Goal: Task Accomplishment & Management: Complete application form

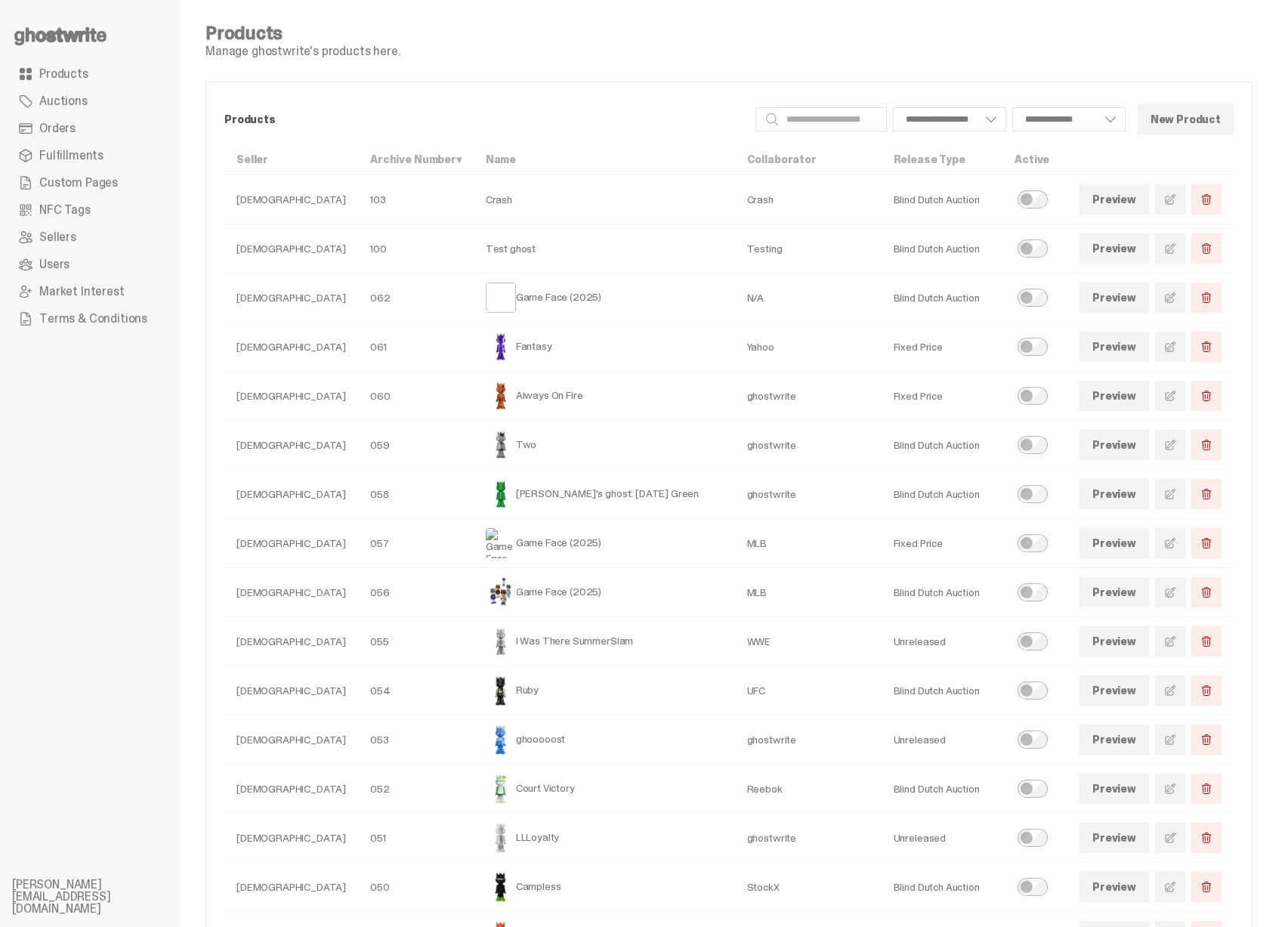
click at [80, 318] on span "Terms & Conditions" at bounding box center [93, 318] width 108 height 12
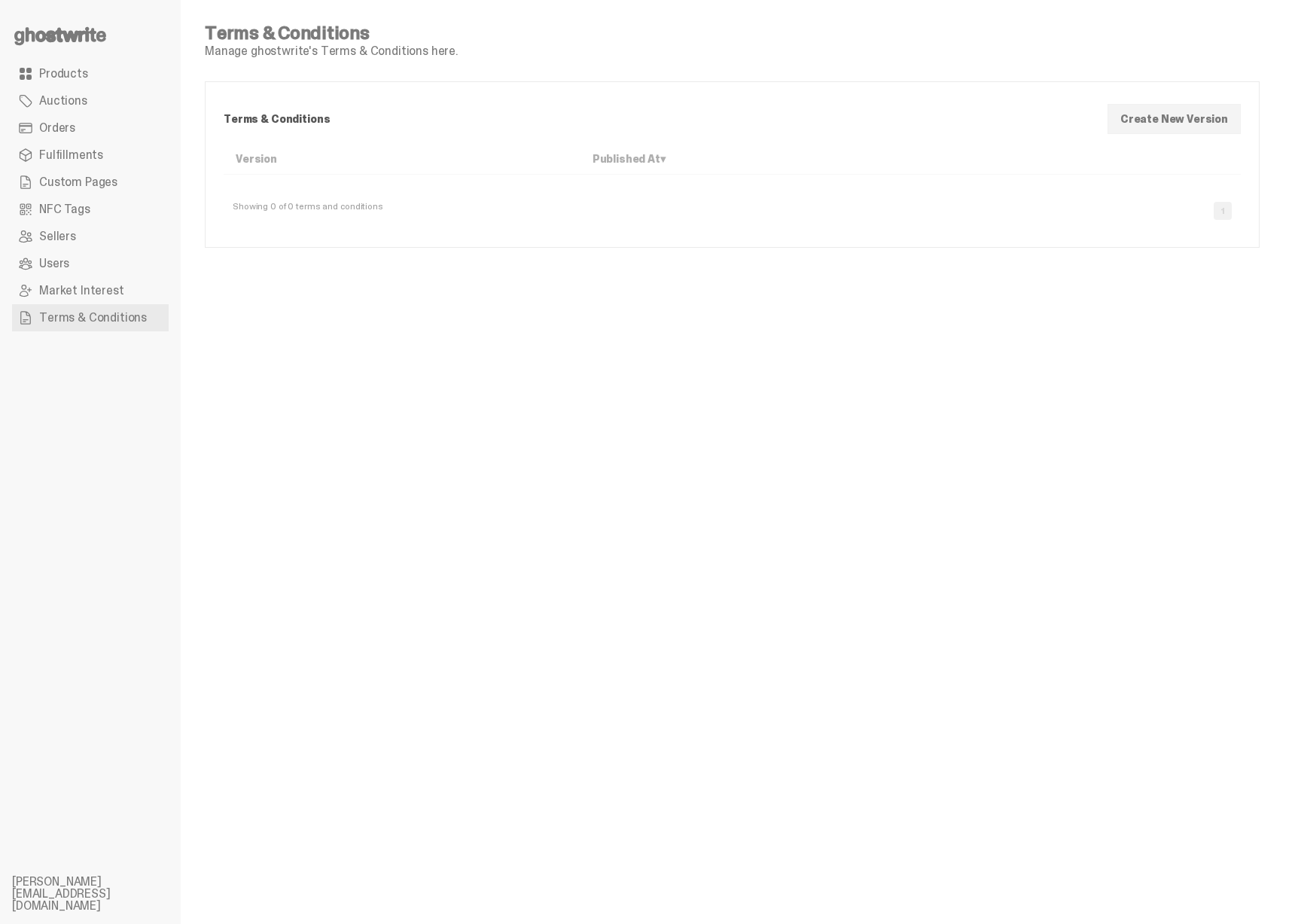
click at [1178, 209] on div "Showing 0 of 0 terms and conditions 1" at bounding box center [732, 205] width 1017 height 48
click at [1191, 118] on link "Create New Version" at bounding box center [1174, 118] width 133 height 30
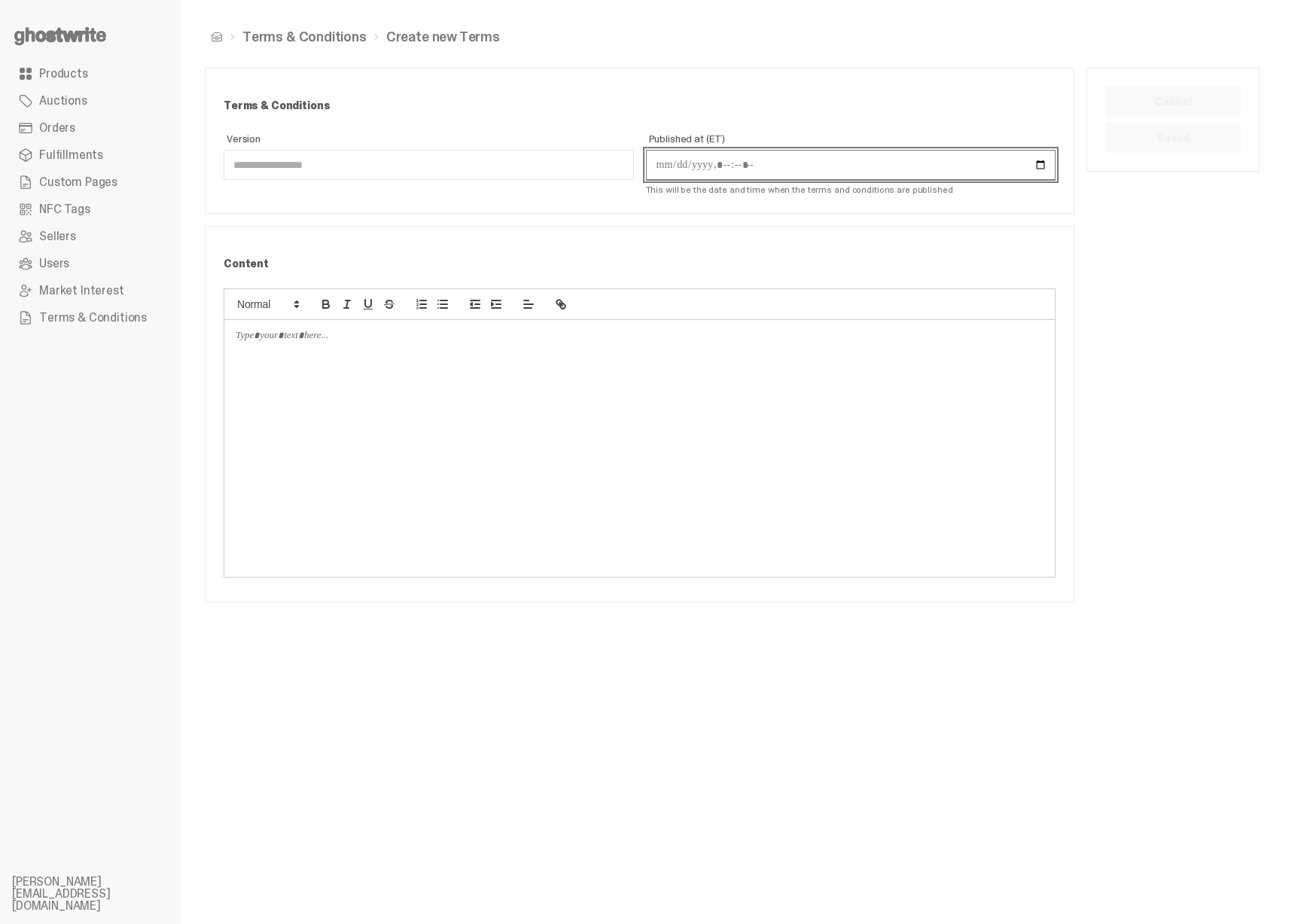
click at [728, 169] on input "Published at (ET)" at bounding box center [851, 165] width 410 height 30
click at [818, 174] on input "Published at (ET)" at bounding box center [851, 165] width 410 height 30
drag, startPoint x: 727, startPoint y: 189, endPoint x: 840, endPoint y: 190, distance: 113.0
click at [840, 190] on span "This will be the date and time when the terms and conditions are published" at bounding box center [799, 189] width 307 height 12
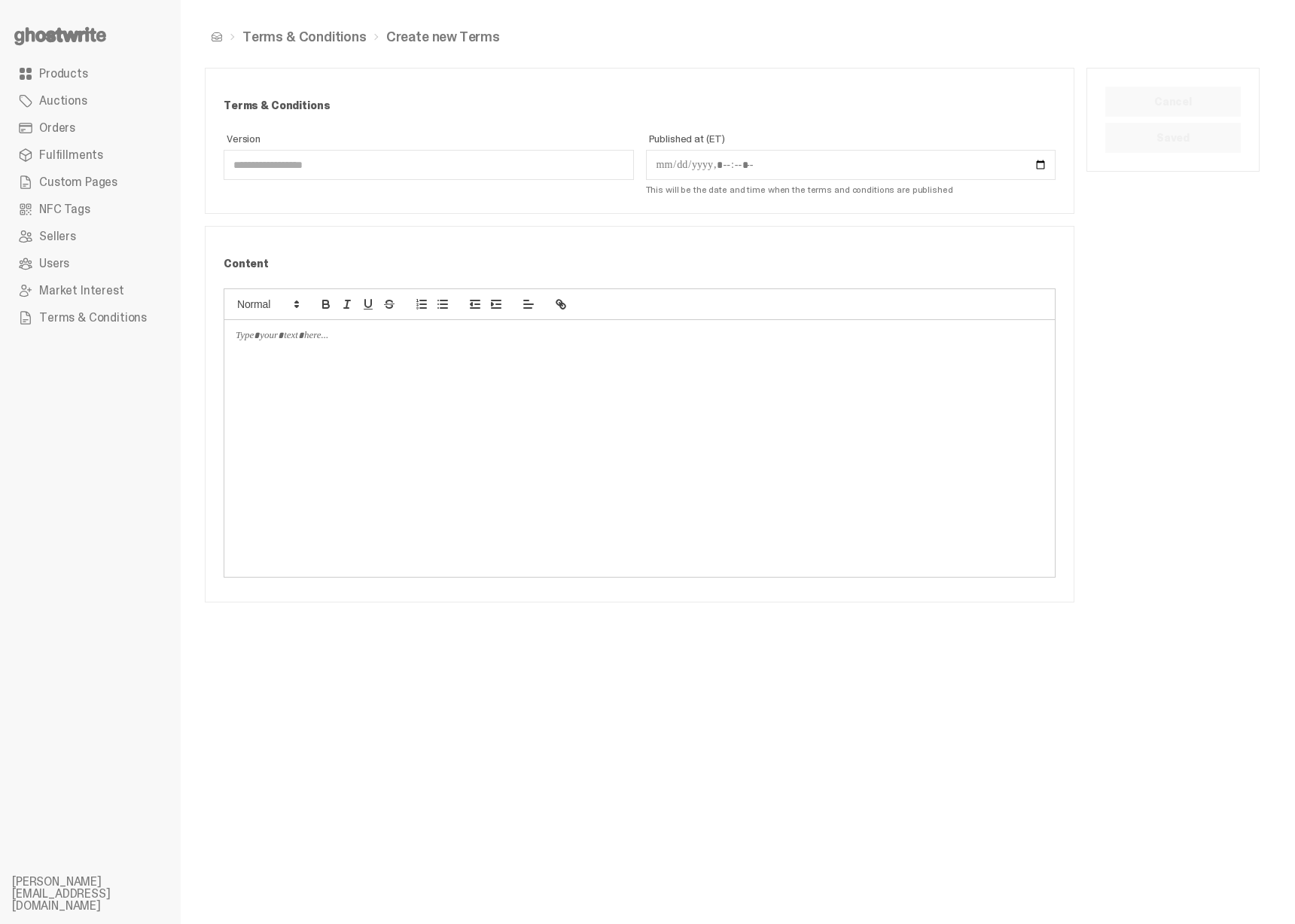
drag, startPoint x: 905, startPoint y: 198, endPoint x: 836, endPoint y: 191, distance: 69.4
click at [837, 191] on div "Terms & Conditions Version Published at (ET) This will be the date and time whe…" at bounding box center [639, 140] width 868 height 145
click at [836, 191] on span "This will be the date and time when the terms and conditions are published" at bounding box center [799, 189] width 307 height 12
click at [1025, 148] on label "Published at (ET)" at bounding box center [851, 157] width 410 height 47
click at [1025, 150] on input "Published at (ET)" at bounding box center [851, 165] width 410 height 30
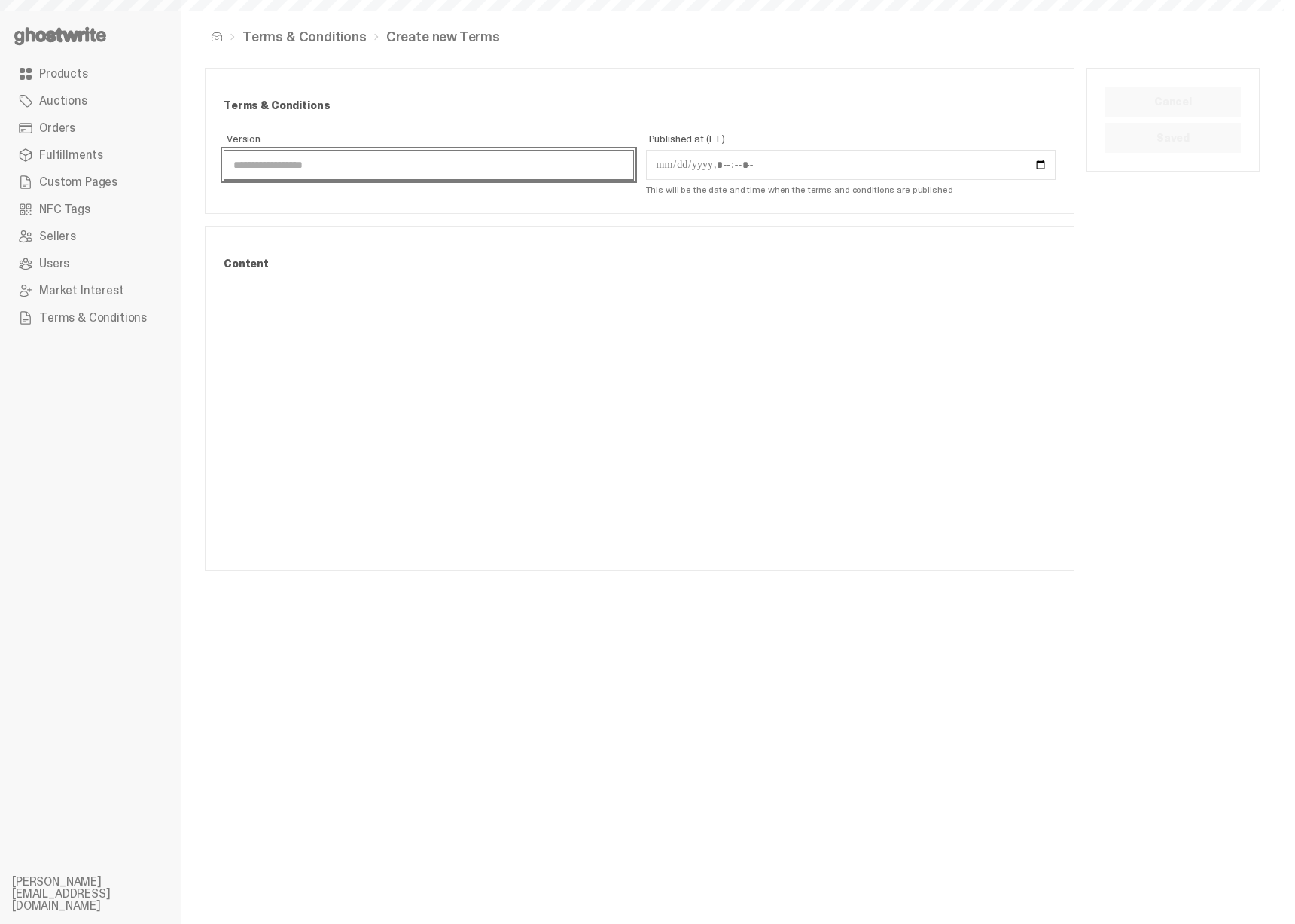
drag, startPoint x: 351, startPoint y: 174, endPoint x: 360, endPoint y: 176, distance: 9.2
click at [351, 174] on input "Version" at bounding box center [429, 165] width 410 height 30
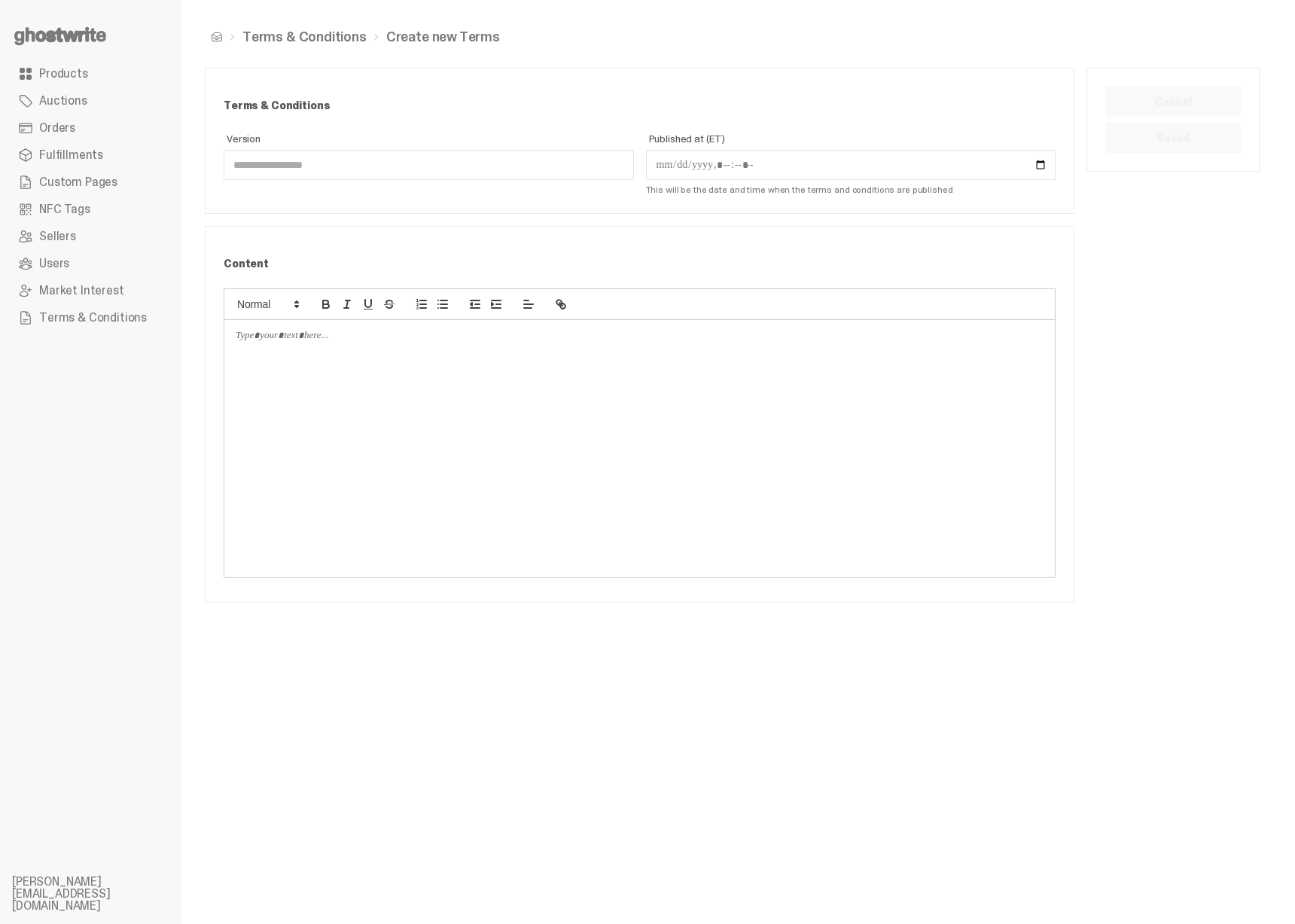
click at [522, 188] on div "Version" at bounding box center [429, 162] width 410 height 64
click at [359, 164] on input "Version" at bounding box center [429, 165] width 410 height 30
click at [783, 171] on input "Published at (ET)" at bounding box center [851, 165] width 410 height 30
type input "******"
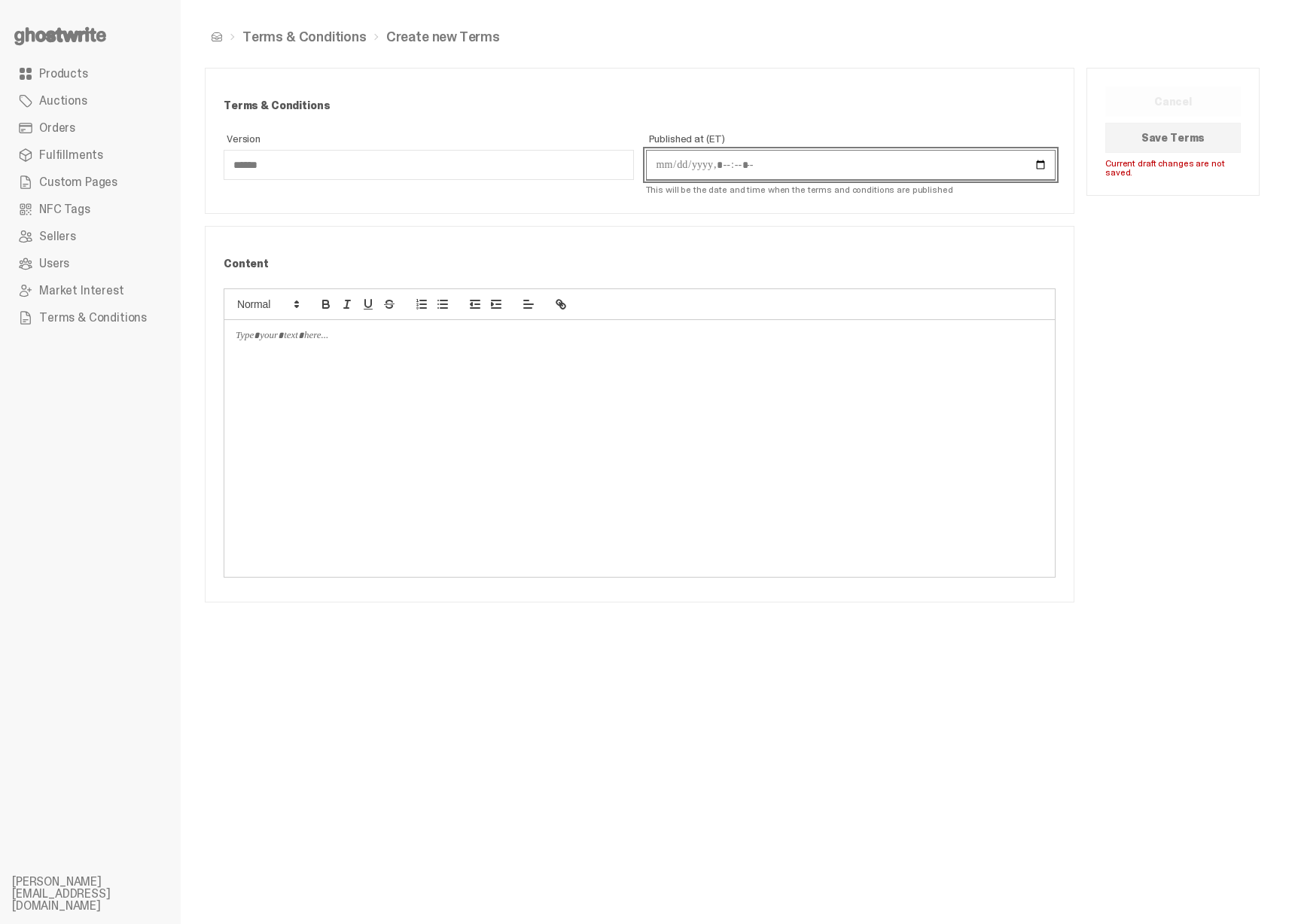
click at [1049, 170] on input "Published at (ET)" at bounding box center [851, 165] width 410 height 30
click at [1041, 166] on input "Published at (ET)" at bounding box center [851, 165] width 410 height 30
type input "**********"
click at [724, 444] on div at bounding box center [640, 448] width 831 height 256
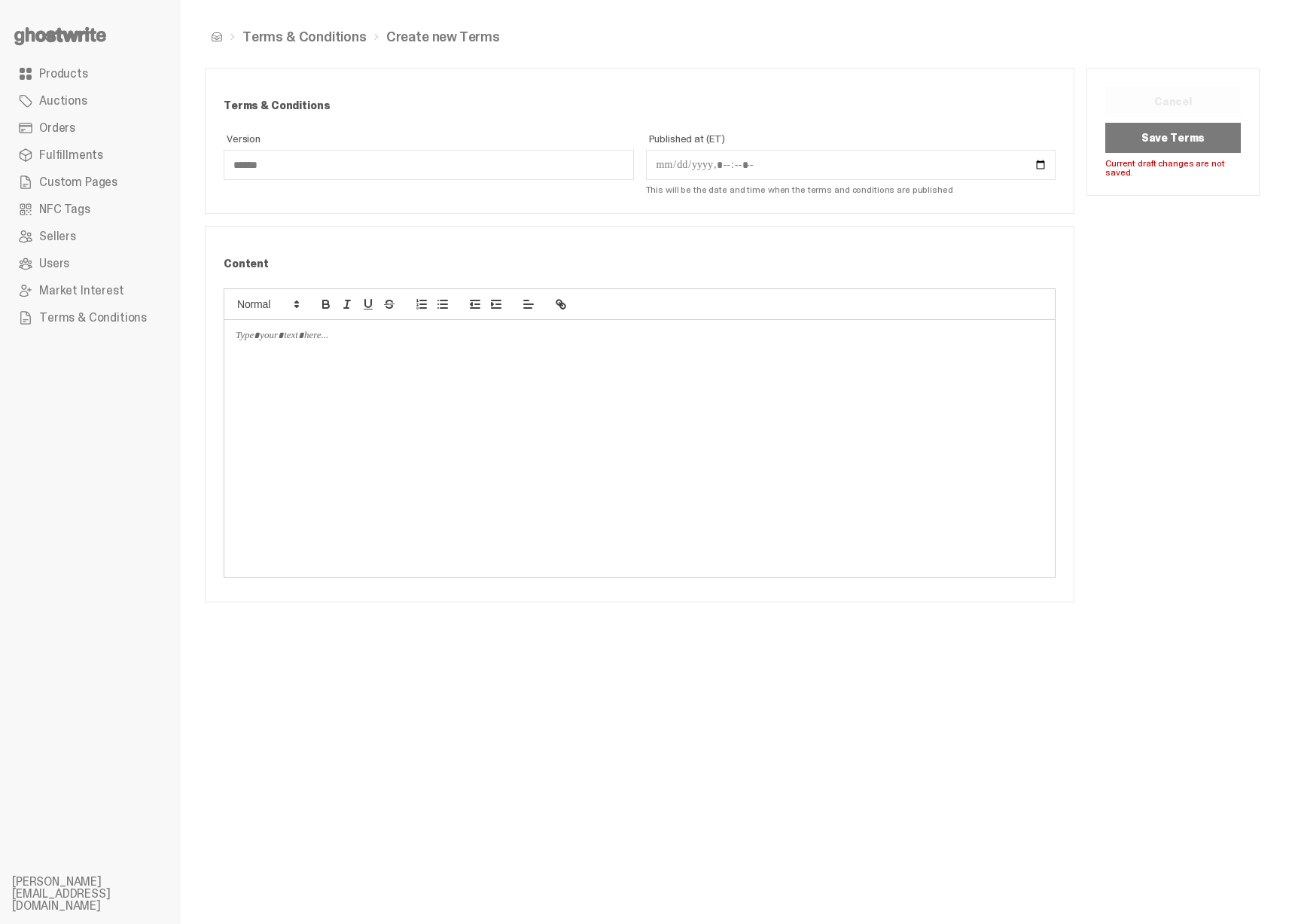
click at [1166, 143] on button "Save Terms" at bounding box center [1172, 138] width 135 height 30
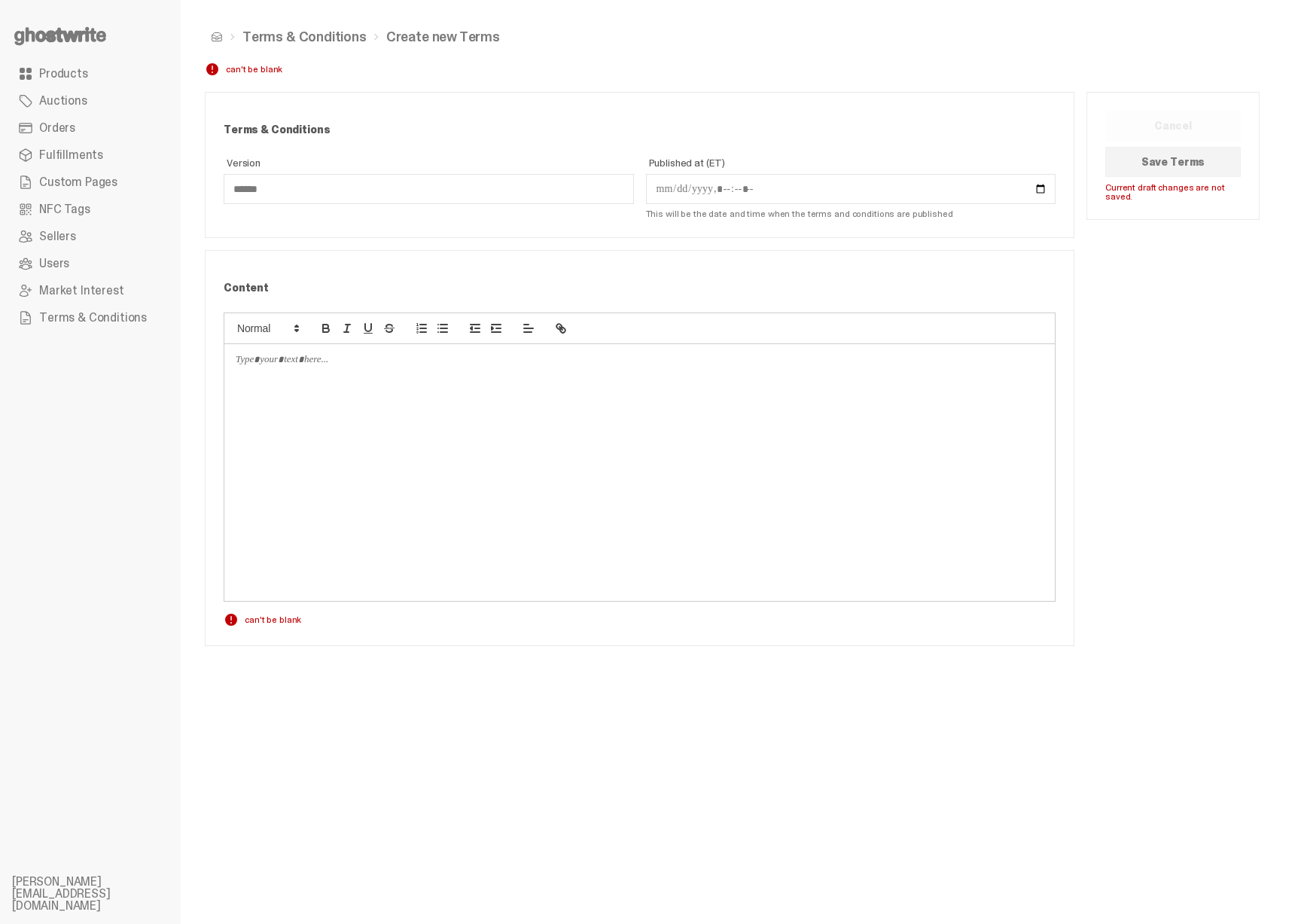
click at [871, 243] on div "Terms & Conditions Version ****** Published at (ET) This will be the date and t…" at bounding box center [640, 369] width 870 height 554
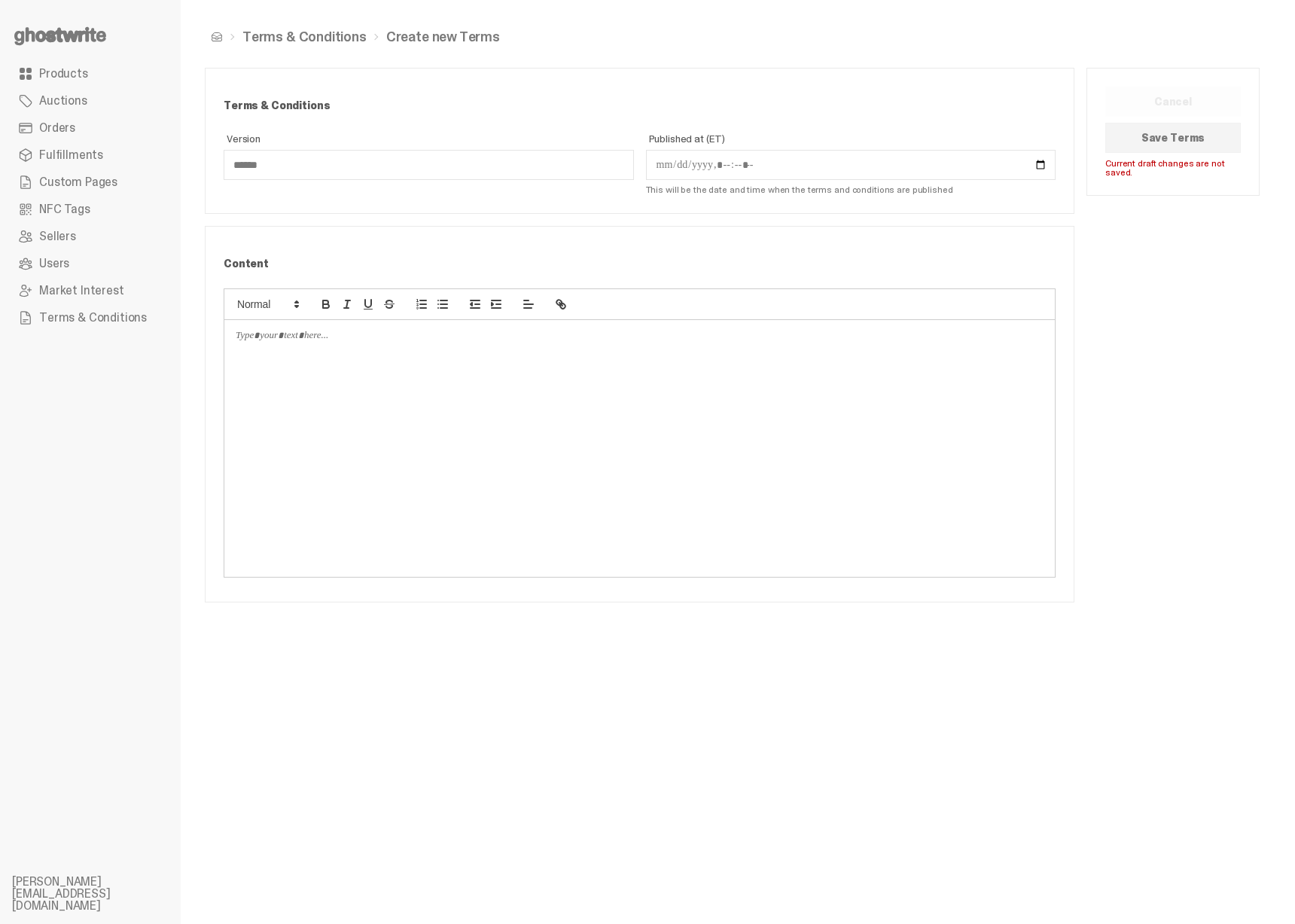
click at [727, 408] on div at bounding box center [640, 448] width 831 height 256
click at [1151, 148] on button "Save Terms" at bounding box center [1172, 138] width 135 height 30
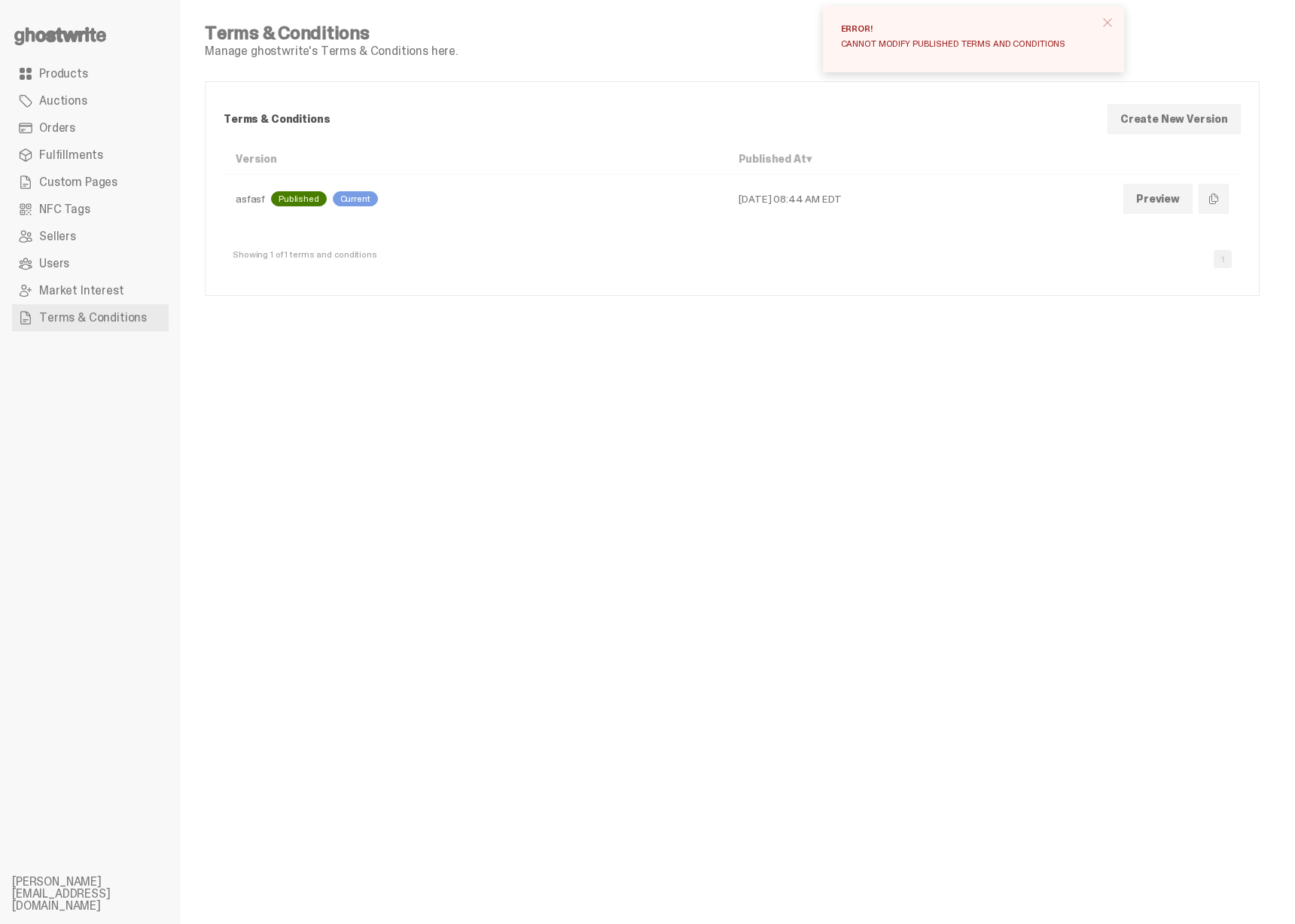
click at [1101, 22] on span "close" at bounding box center [1108, 22] width 15 height 15
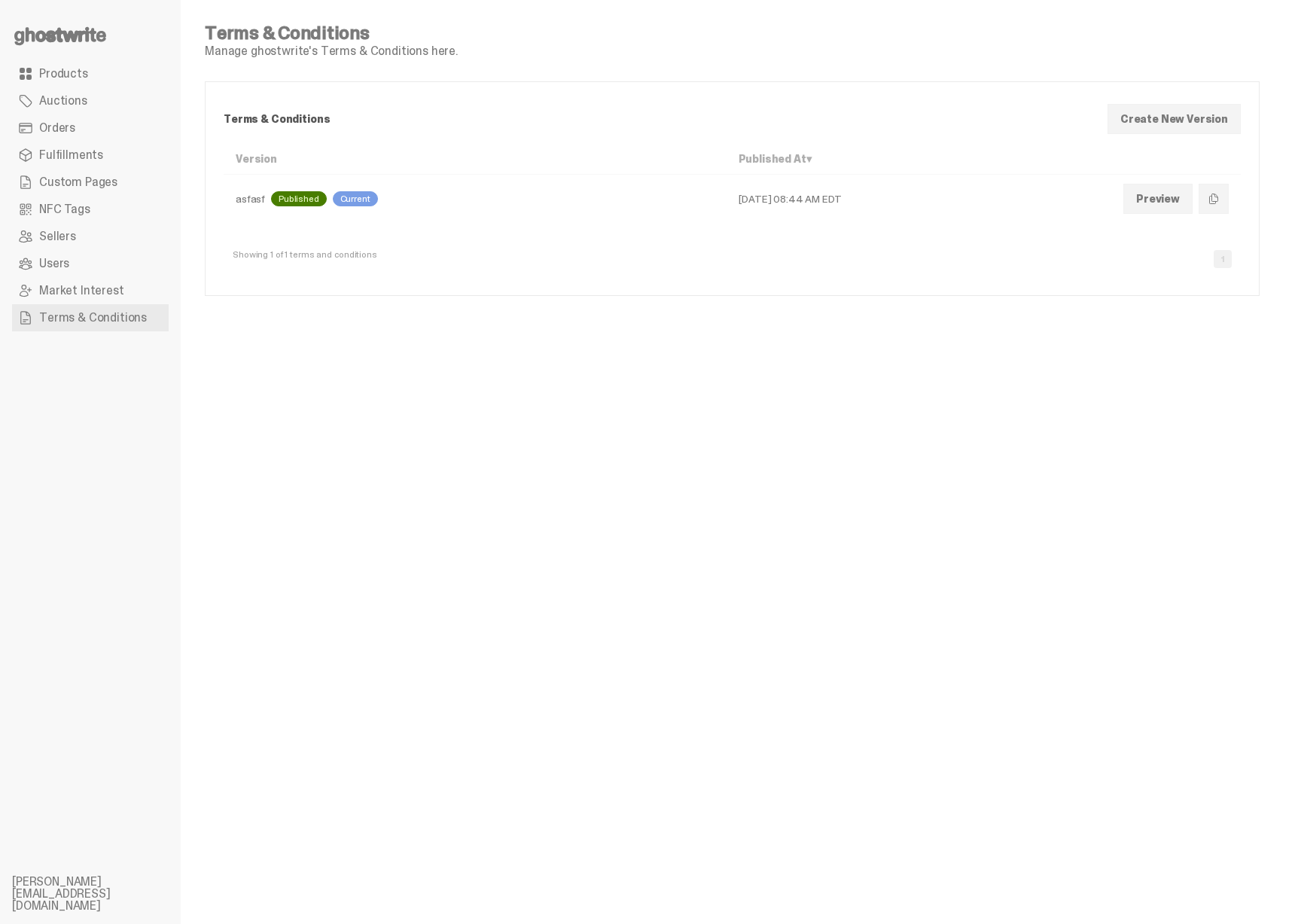
click at [249, 202] on div "asfasf Published Current" at bounding box center [475, 199] width 479 height 15
click at [738, 194] on td "[DATE] 08:44 AM EDT" at bounding box center [918, 199] width 385 height 48
drag, startPoint x: 708, startPoint y: 197, endPoint x: 759, endPoint y: 195, distance: 51.0
click at [759, 195] on td "[DATE] 08:44 AM EDT" at bounding box center [918, 199] width 385 height 48
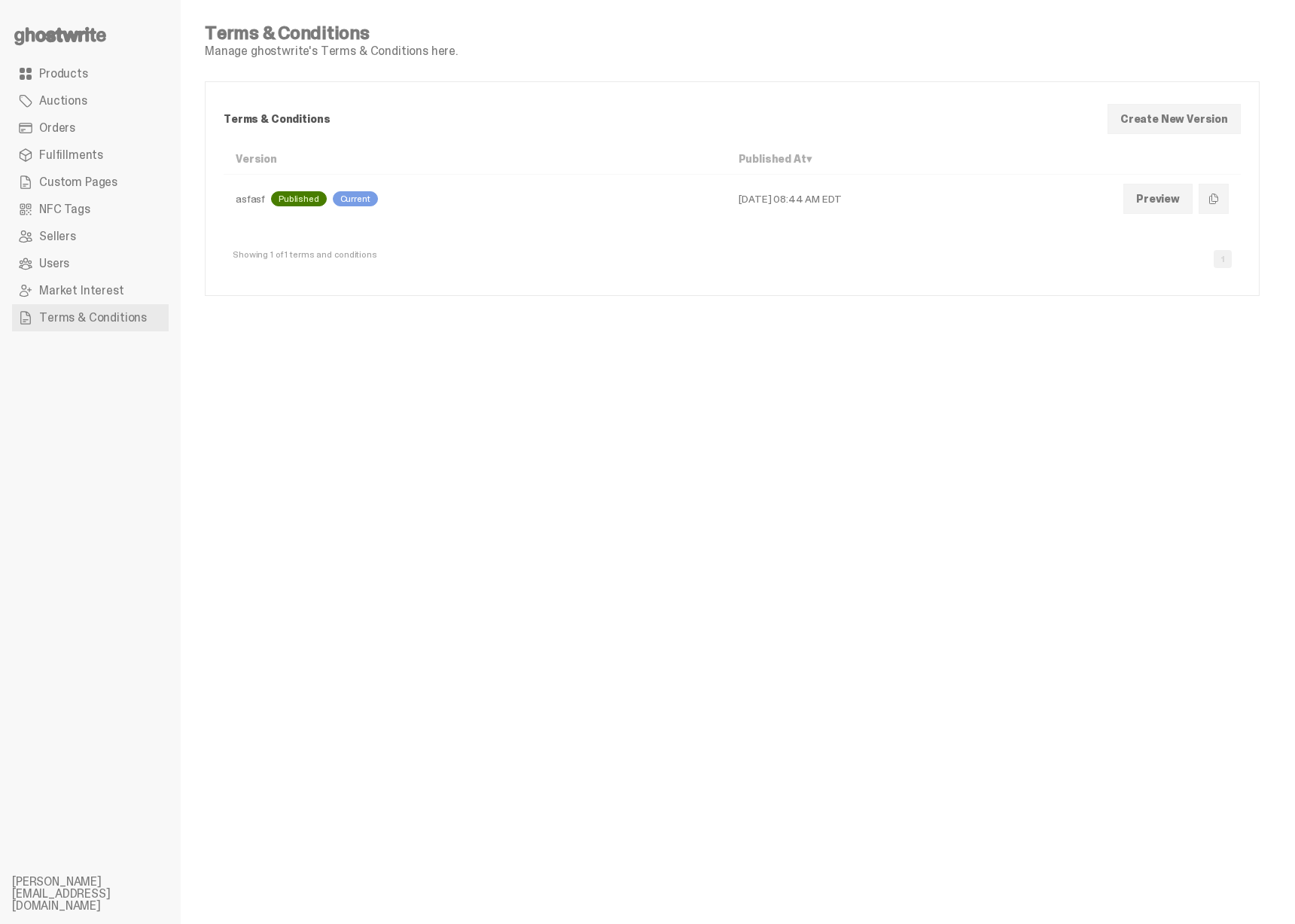
click at [759, 195] on td "[DATE] 08:44 AM EDT" at bounding box center [918, 199] width 385 height 48
click at [341, 198] on div "Current" at bounding box center [355, 199] width 45 height 15
click at [103, 289] on span "Market Interest" at bounding box center [81, 290] width 85 height 12
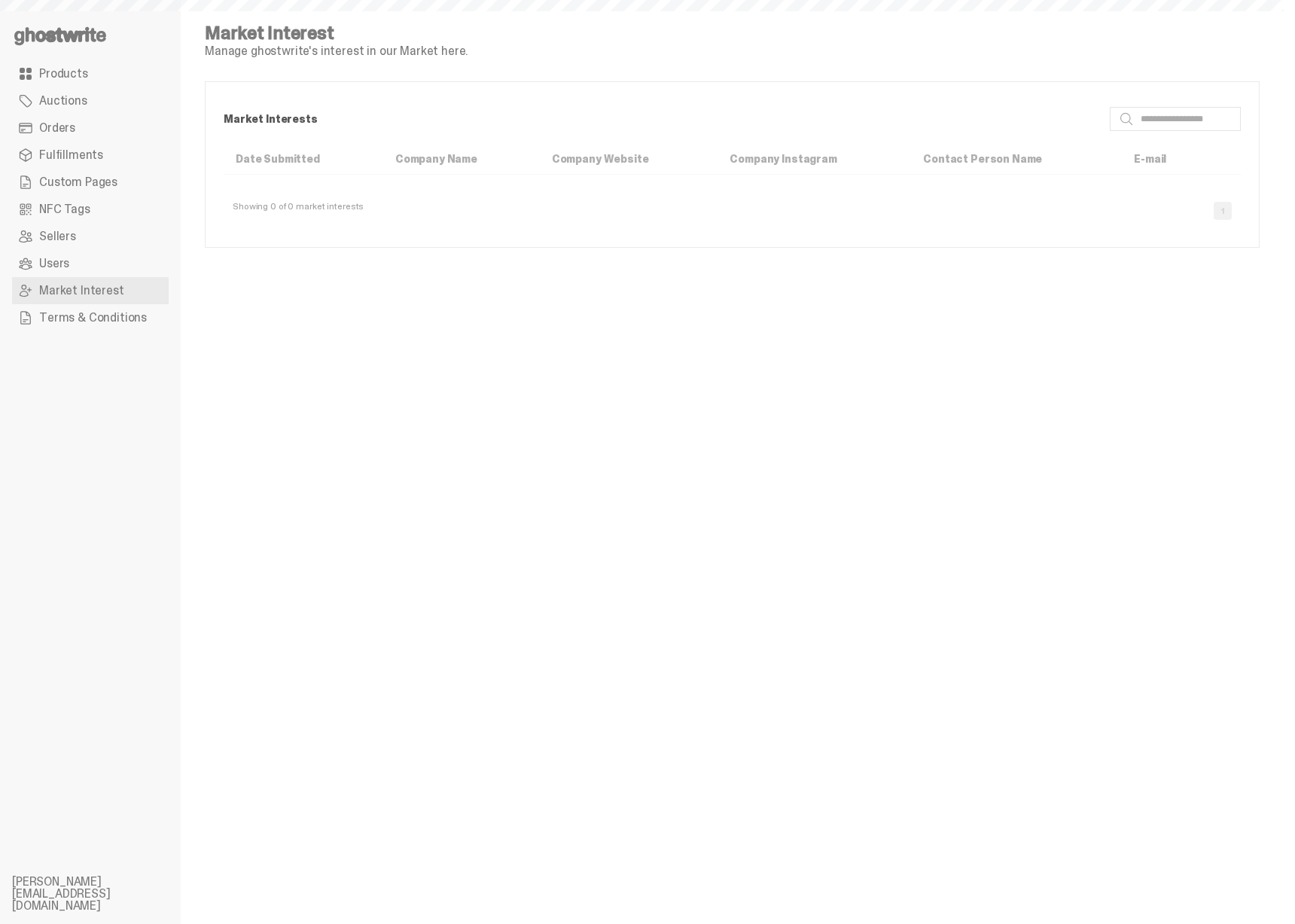
click at [111, 308] on link "Terms & Conditions" at bounding box center [90, 317] width 157 height 27
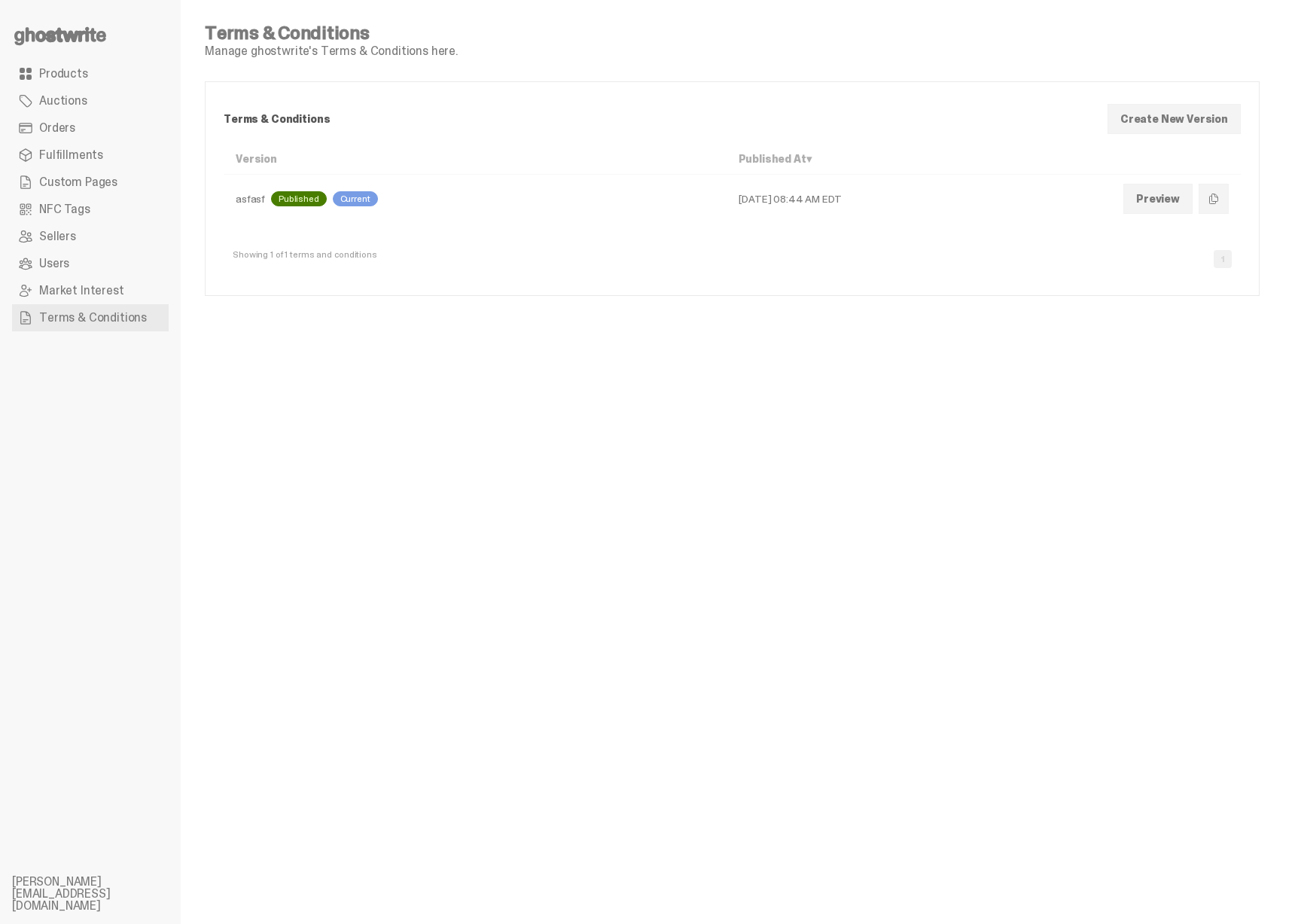
drag, startPoint x: 226, startPoint y: 198, endPoint x: 484, endPoint y: 207, distance: 258.2
click at [481, 207] on td "asfasf Published Current" at bounding box center [475, 199] width 503 height 48
click at [737, 199] on td "[DATE] 08:44 AM EDT" at bounding box center [918, 199] width 385 height 48
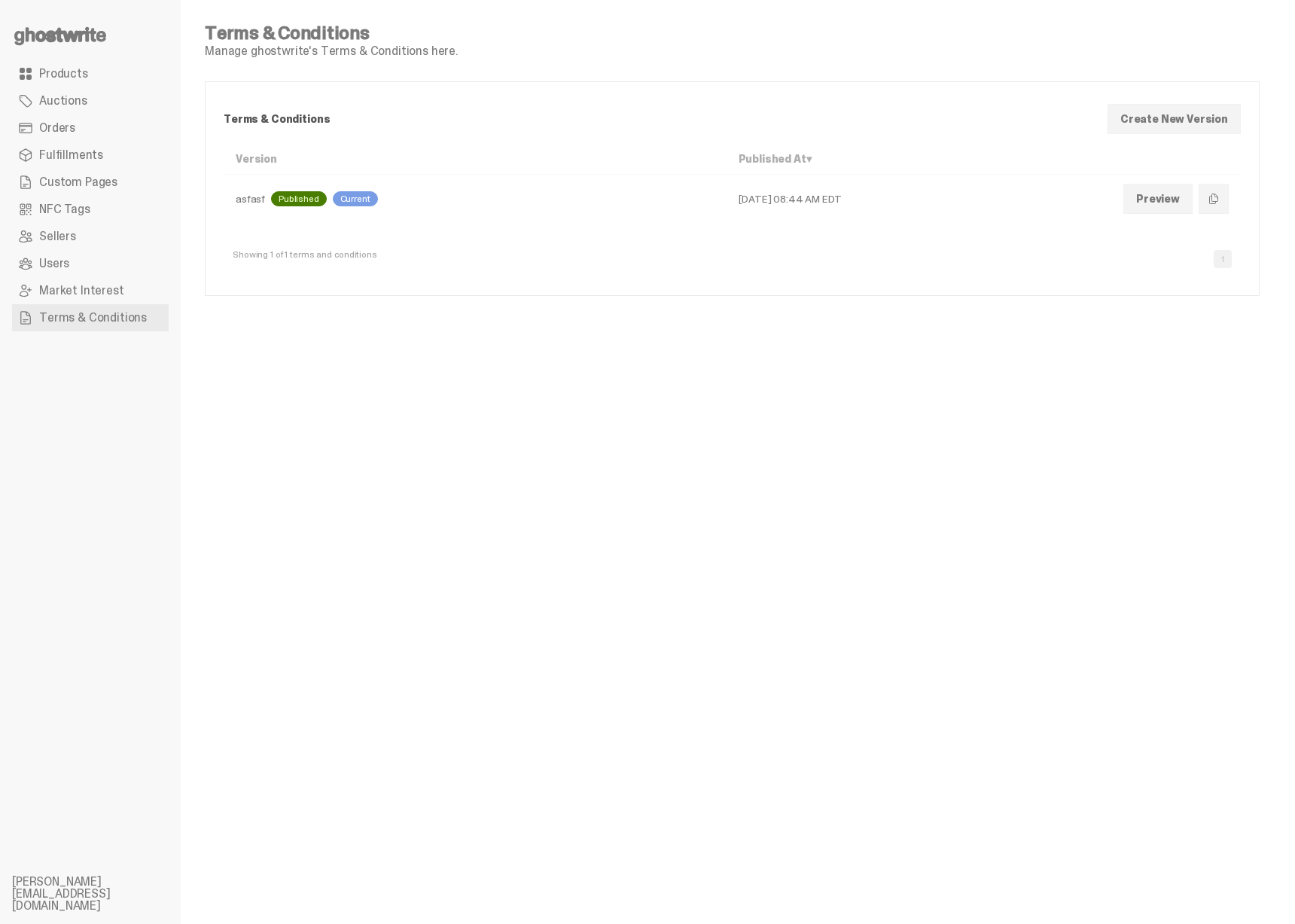
click at [774, 200] on td "[DATE] 08:44 AM EDT" at bounding box center [918, 199] width 385 height 48
click at [84, 73] on span "Products" at bounding box center [63, 74] width 48 height 12
